Goal: Navigation & Orientation: Find specific page/section

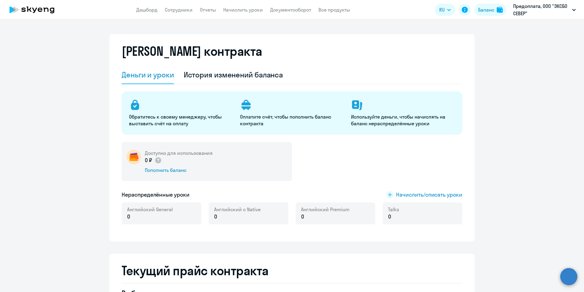
select select "english_adult_not_native_speaker"
click at [174, 4] on app-header "Дашборд Сотрудники Отчеты Начислить уроки Документооборот Все продукты Дашборд …" at bounding box center [292, 9] width 584 height 19
click at [176, 10] on link "Сотрудники" at bounding box center [179, 10] width 28 height 6
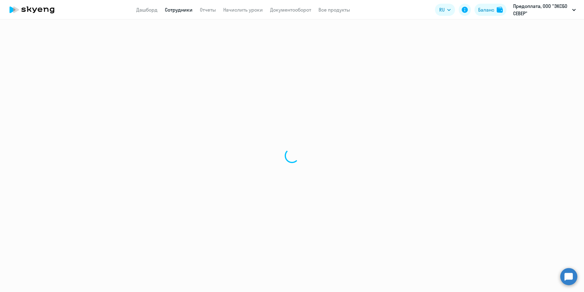
select select "30"
